Goal: Contribute content

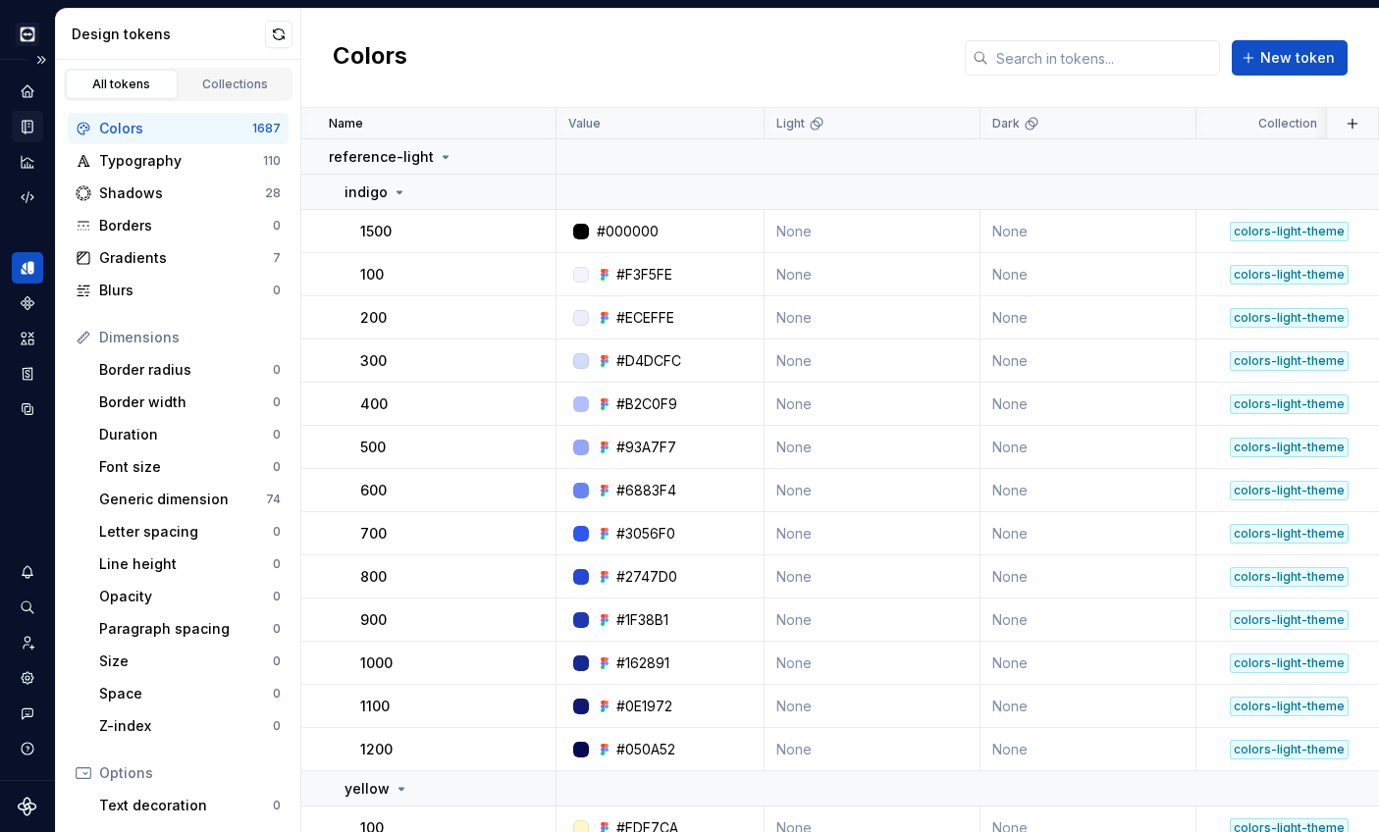
click at [22, 129] on icon "Documentation" at bounding box center [28, 127] width 18 height 18
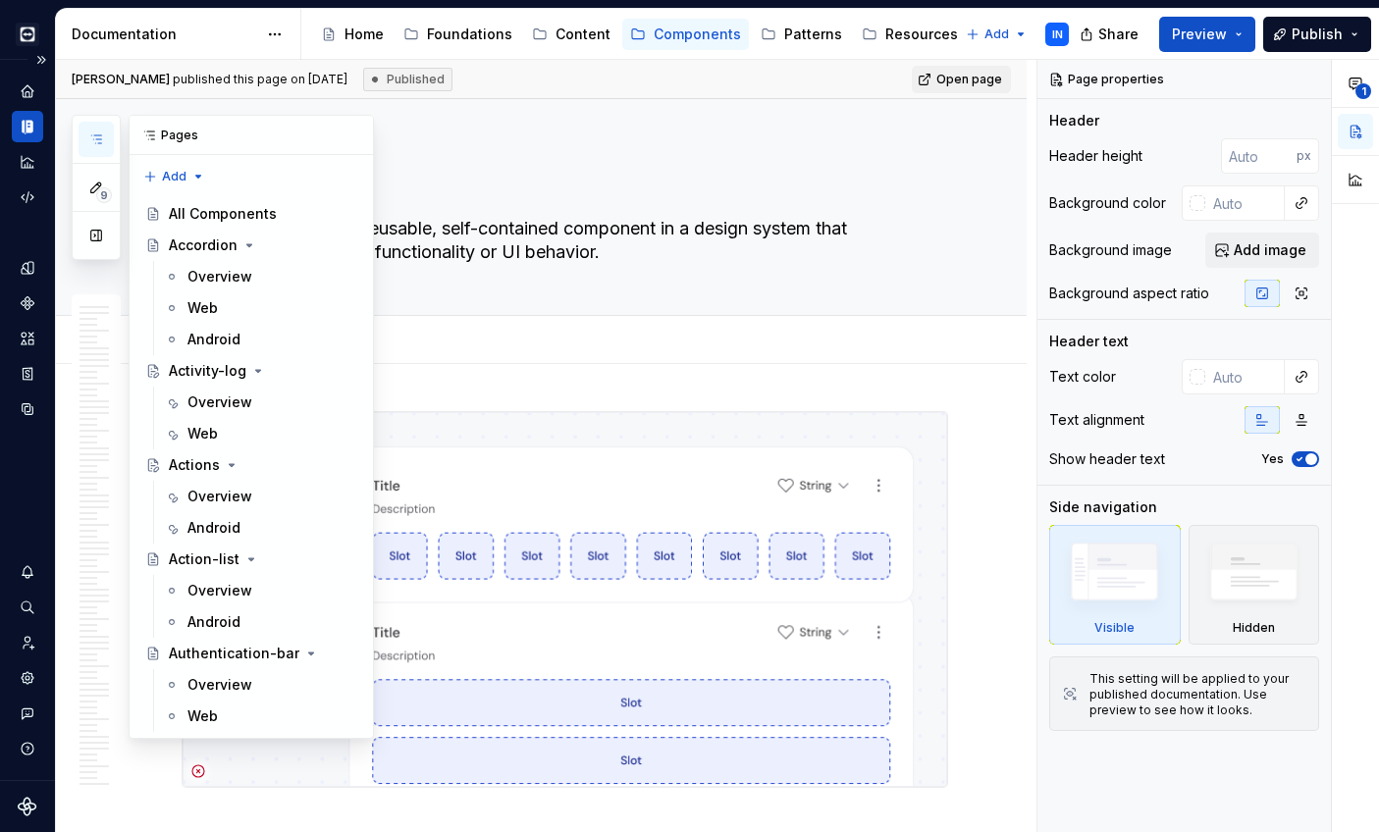
click at [106, 132] on button "button" at bounding box center [96, 139] width 35 height 35
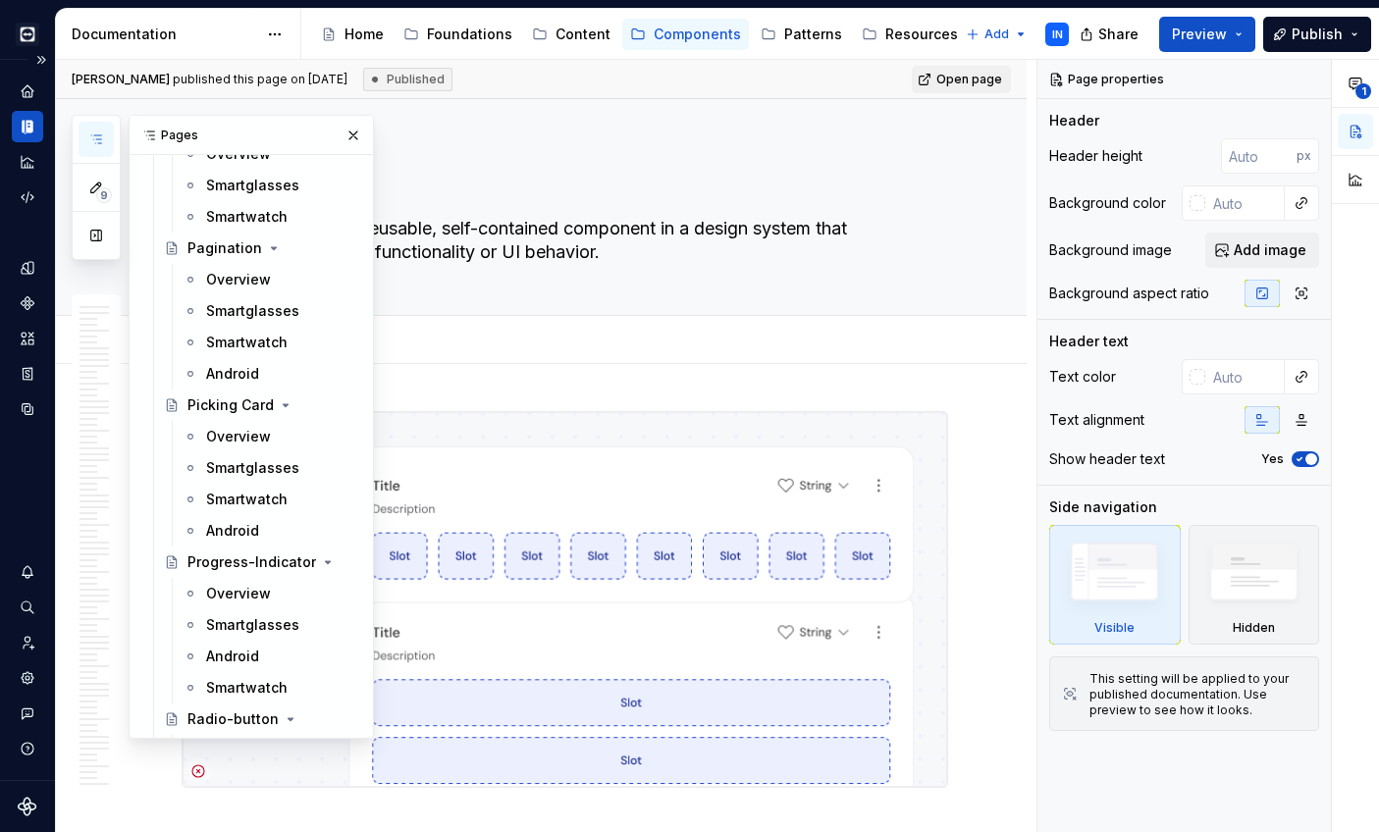
scroll to position [11990, 0]
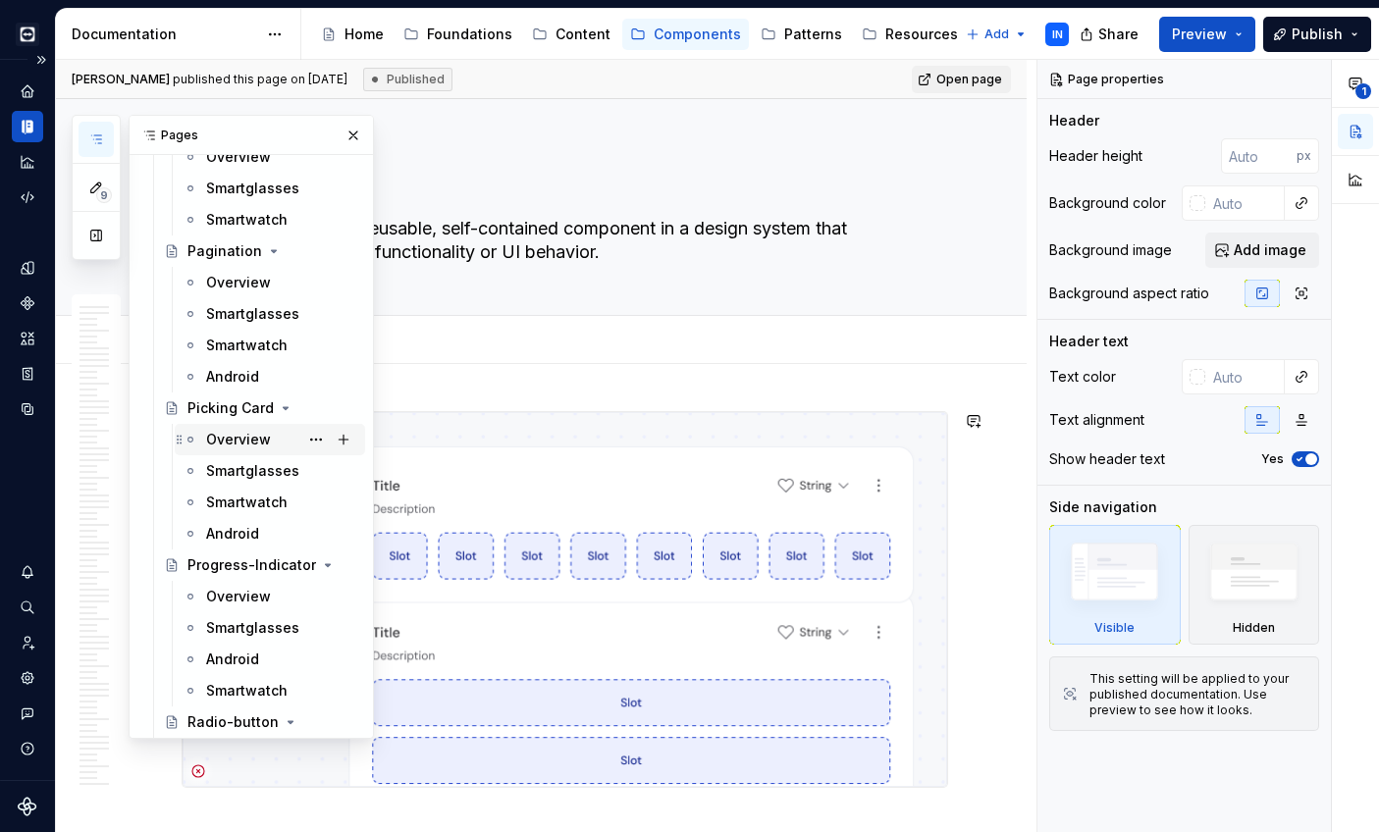
click at [238, 432] on div "Overview" at bounding box center [238, 440] width 65 height 20
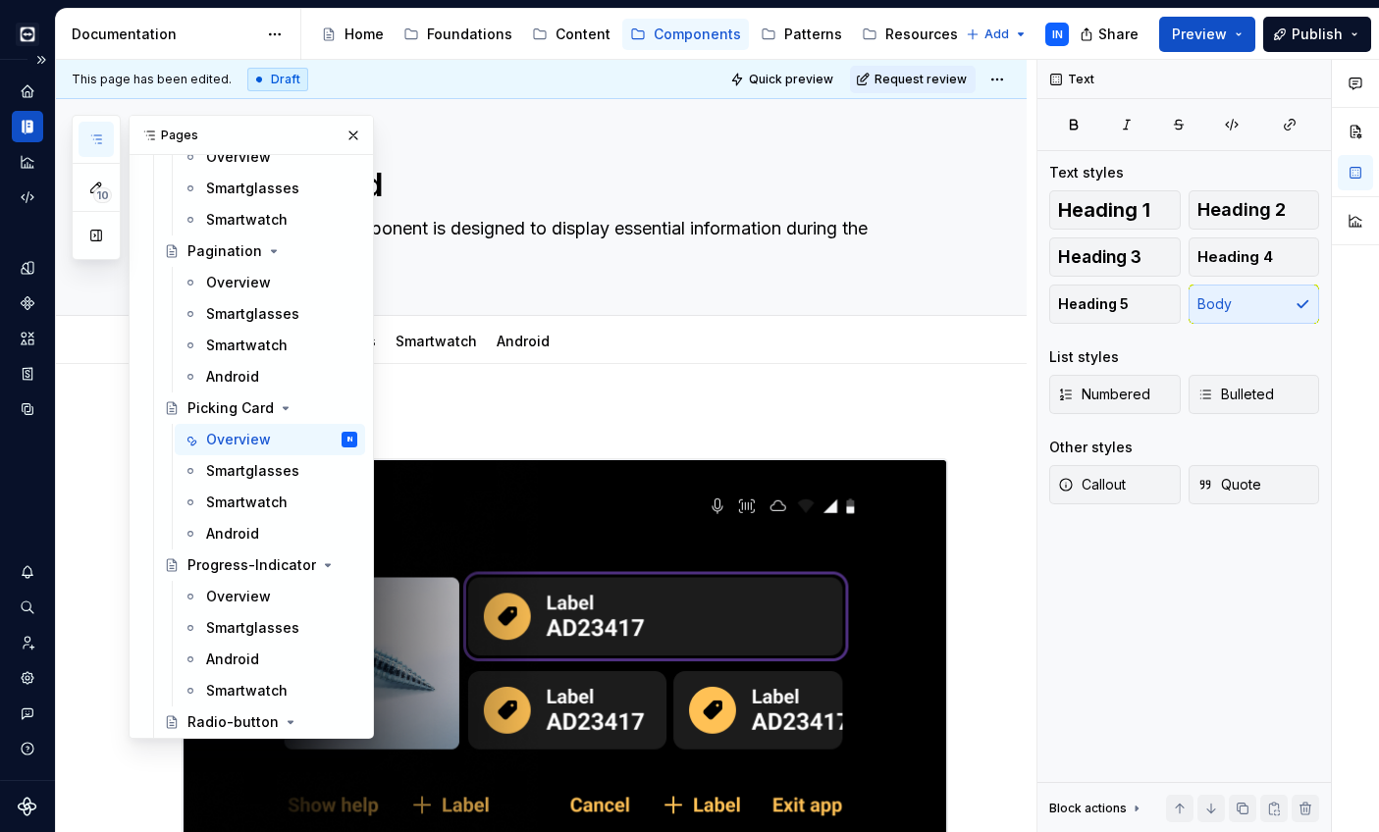
scroll to position [1, 0]
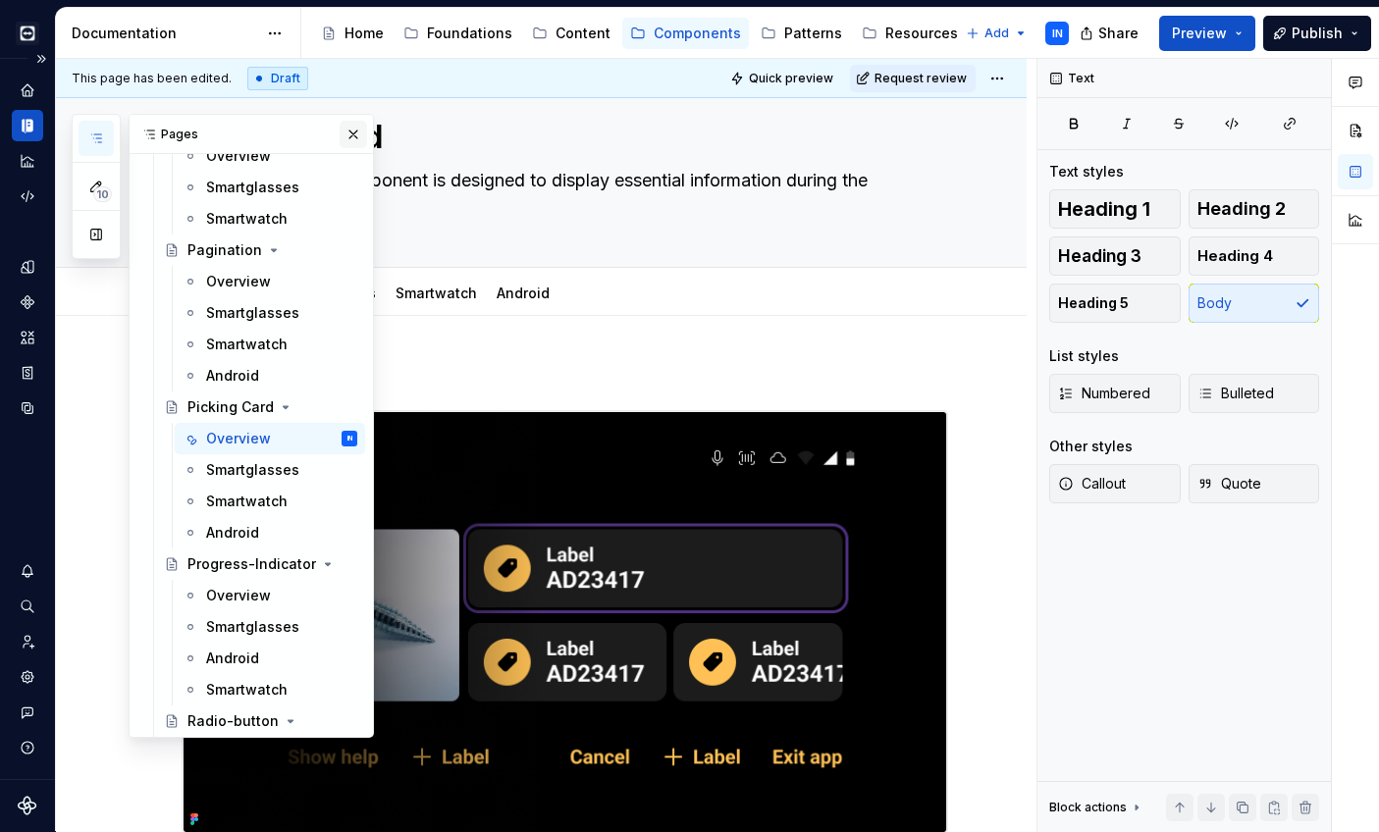
click at [348, 136] on button "button" at bounding box center [353, 134] width 27 height 27
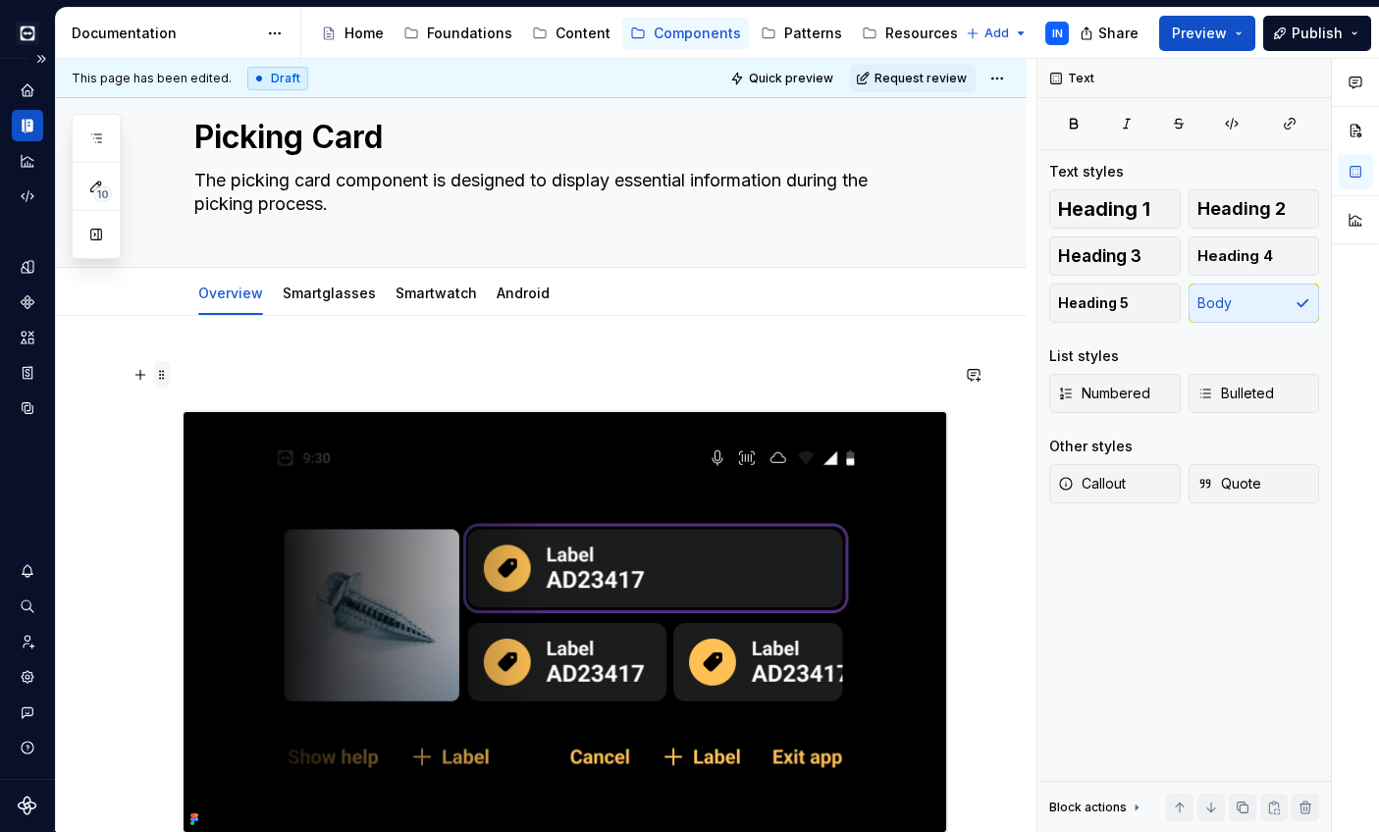
click at [164, 375] on span at bounding box center [162, 374] width 16 height 27
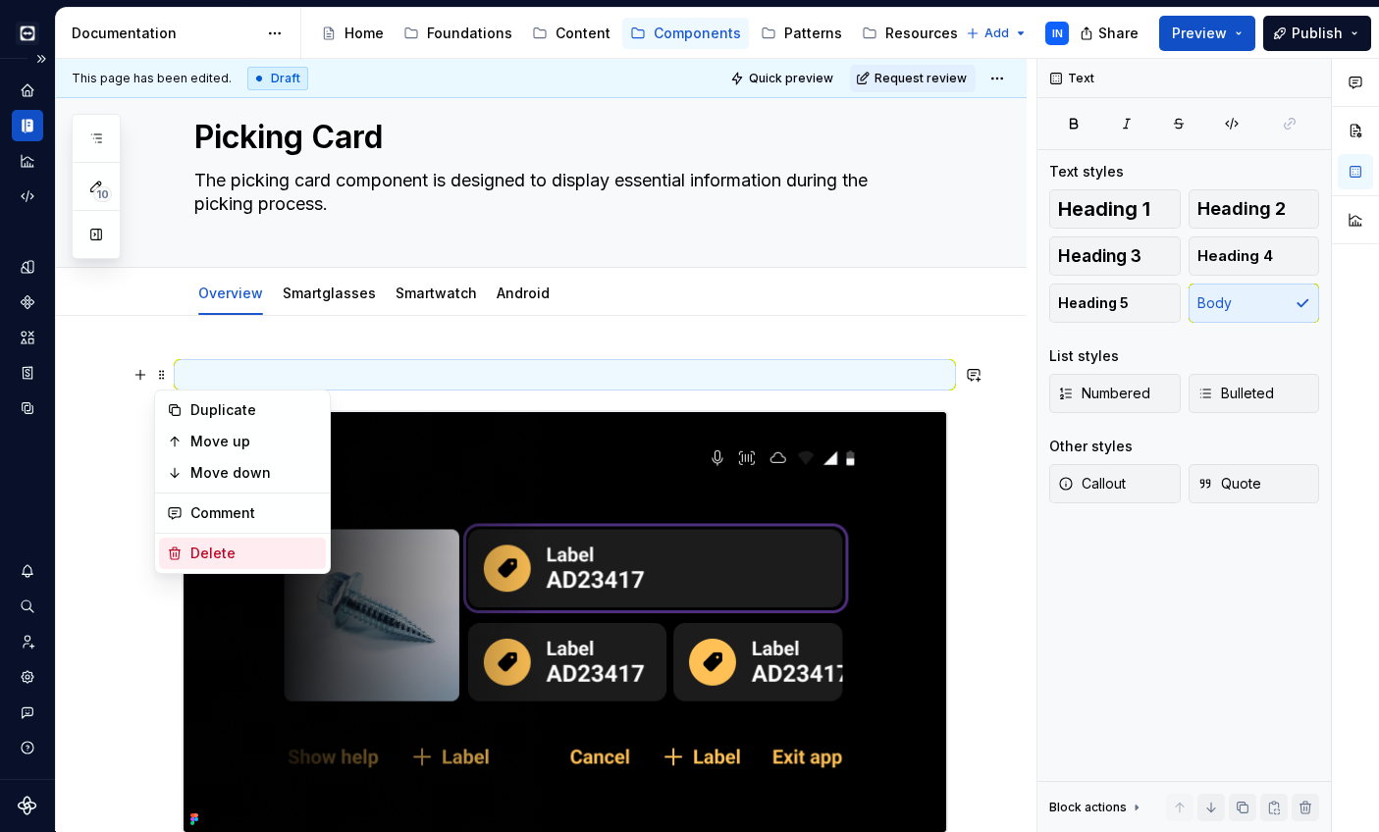
click at [232, 550] on div "Delete" at bounding box center [254, 554] width 128 height 20
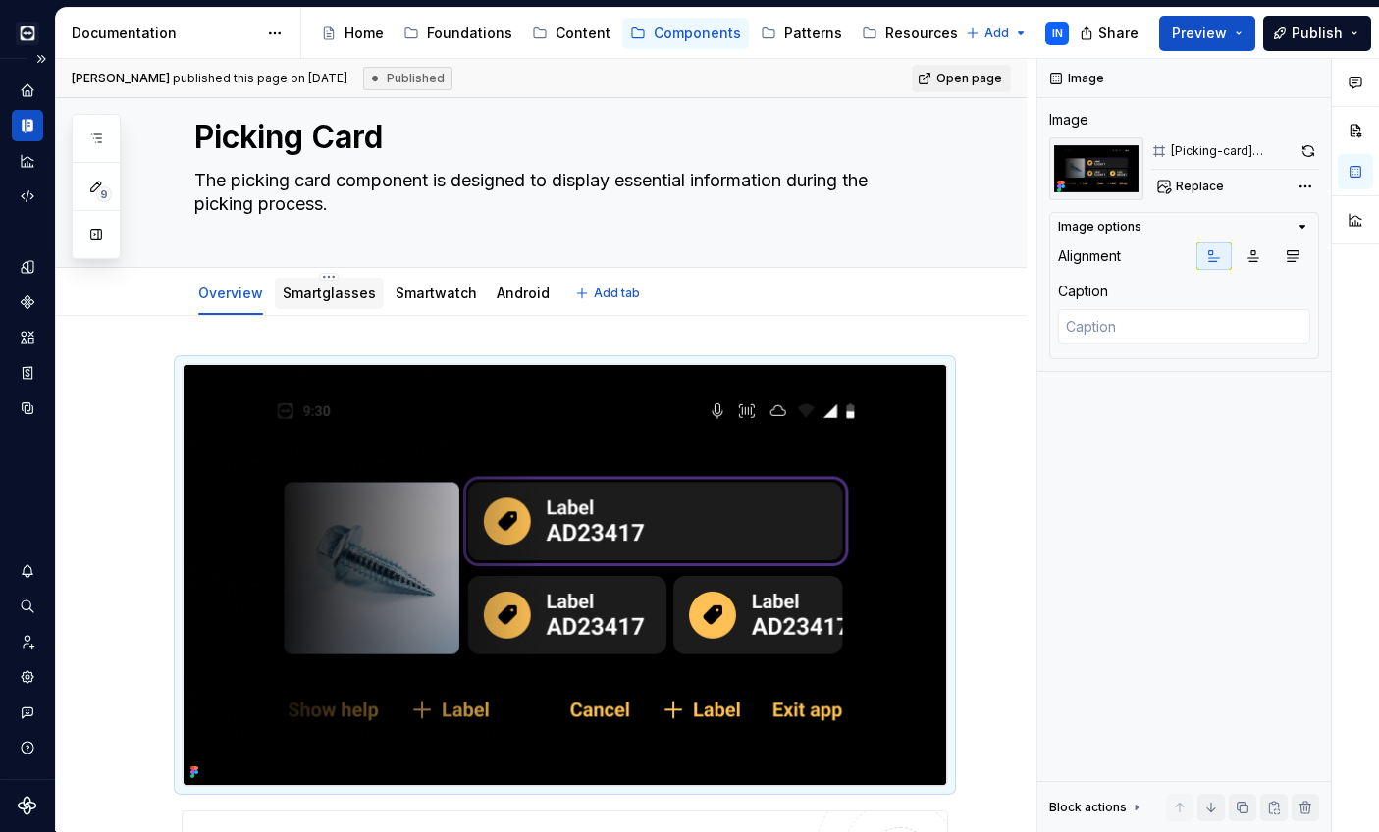
click at [317, 296] on link "Smartglasses" at bounding box center [329, 293] width 93 height 17
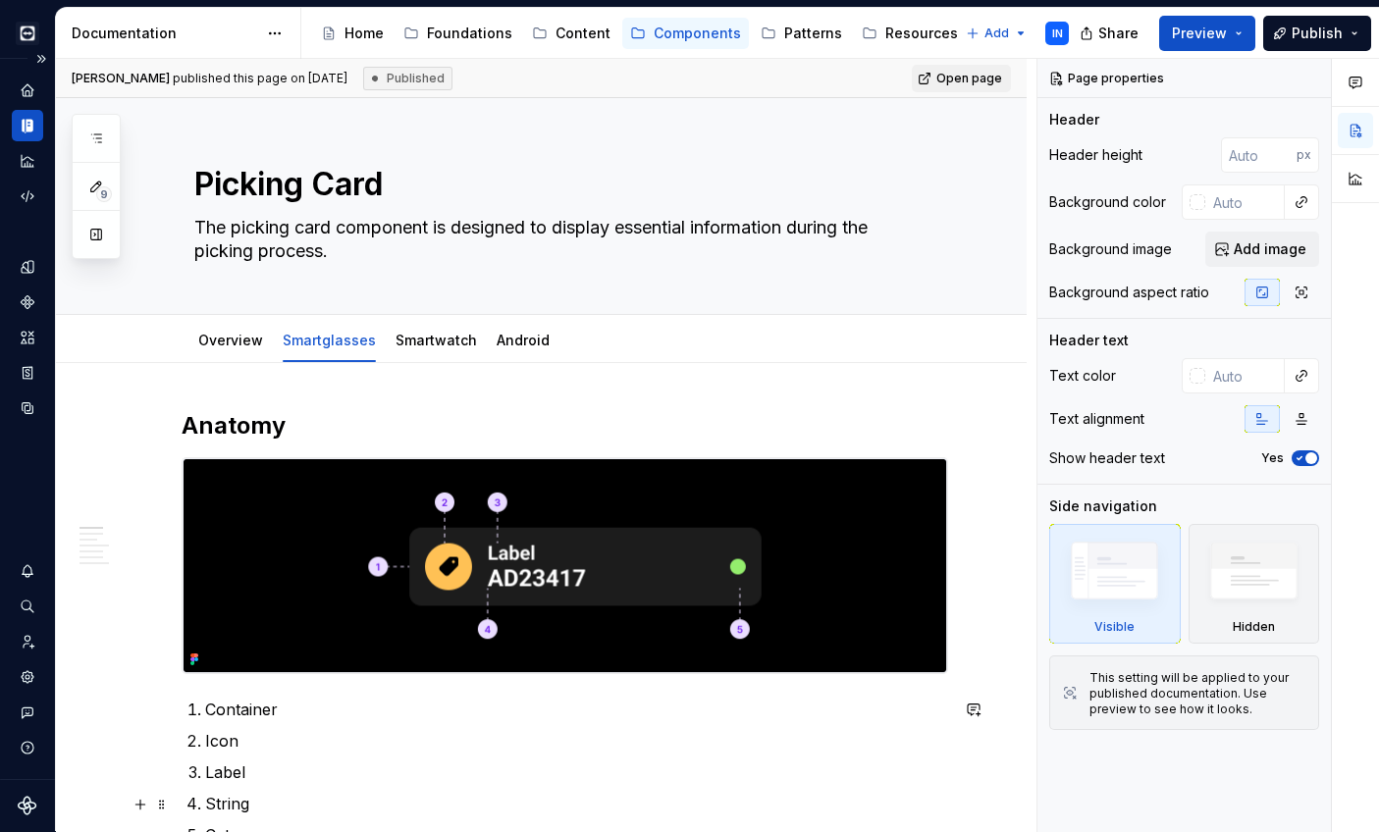
type textarea "*"
